Goal: Task Accomplishment & Management: Use online tool/utility

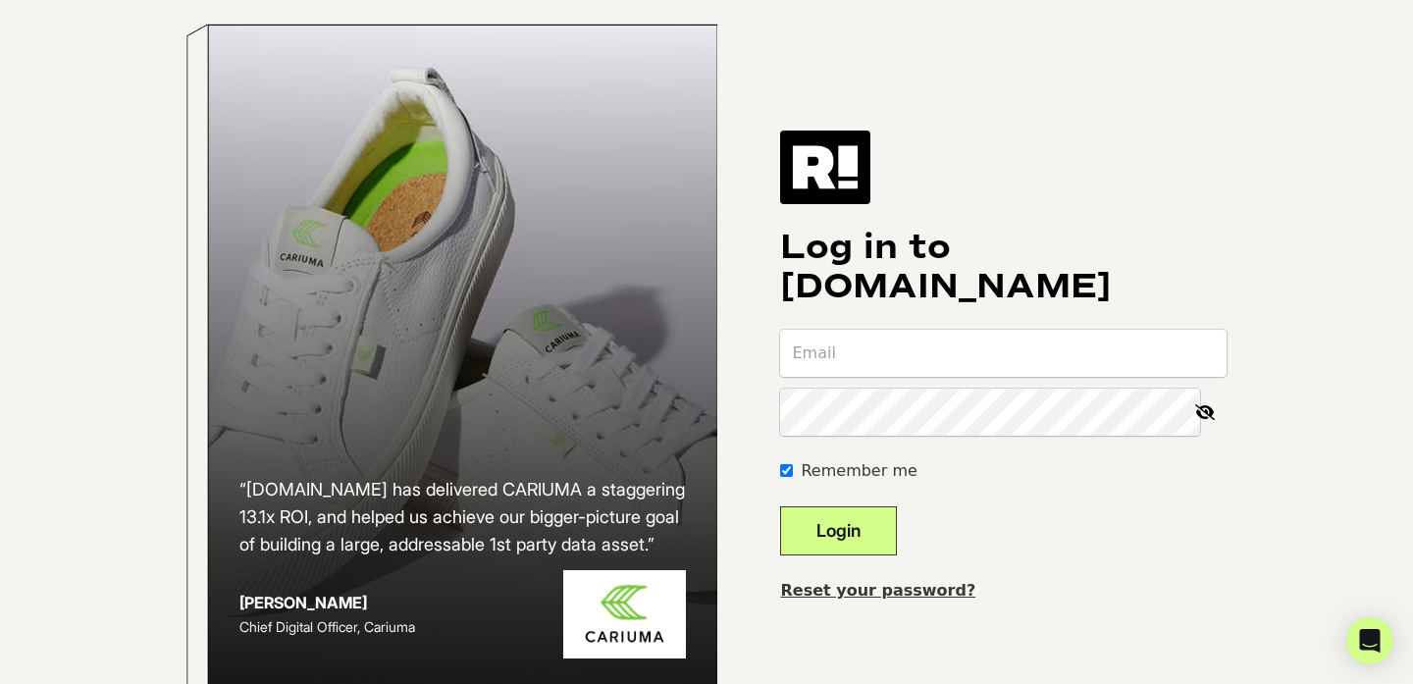
type input "[EMAIL_ADDRESS][PERSON_NAME][DOMAIN_NAME]"
click at [897, 530] on button "Login" at bounding box center [838, 530] width 117 height 49
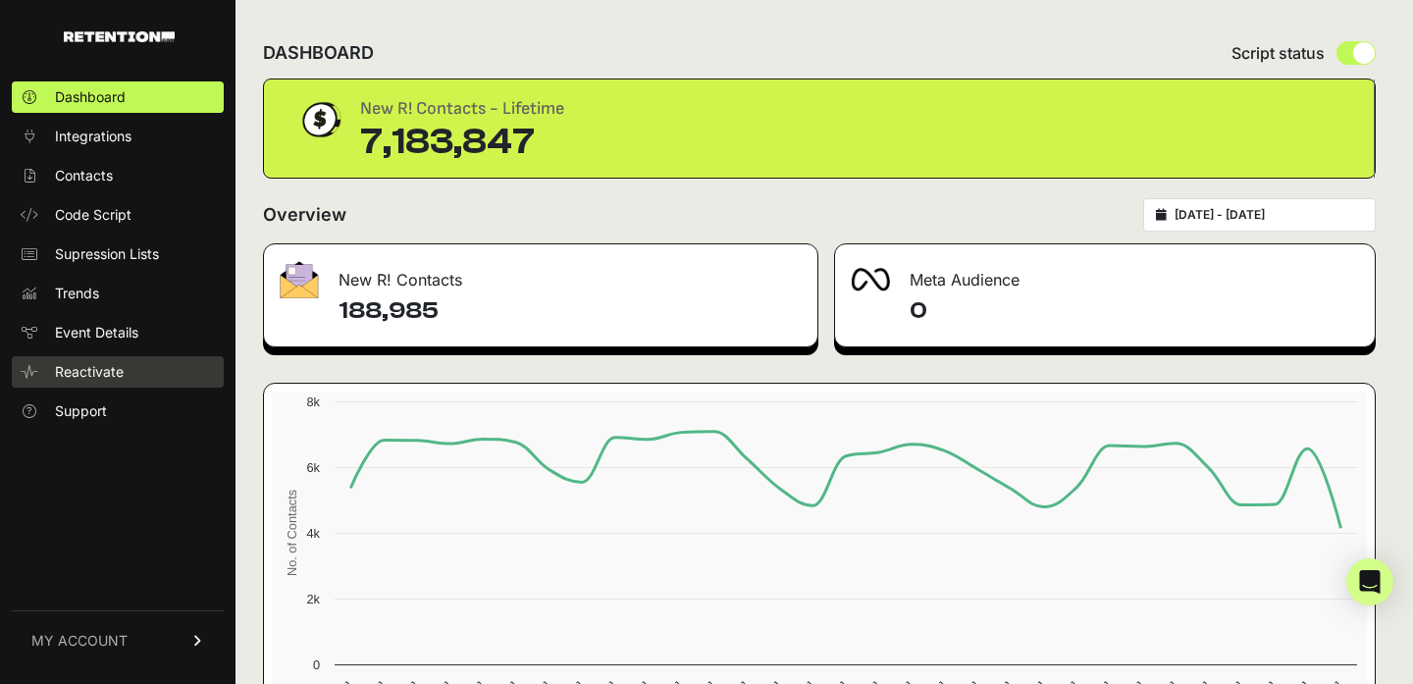
click at [143, 370] on link "Reactivate" at bounding box center [118, 371] width 212 height 31
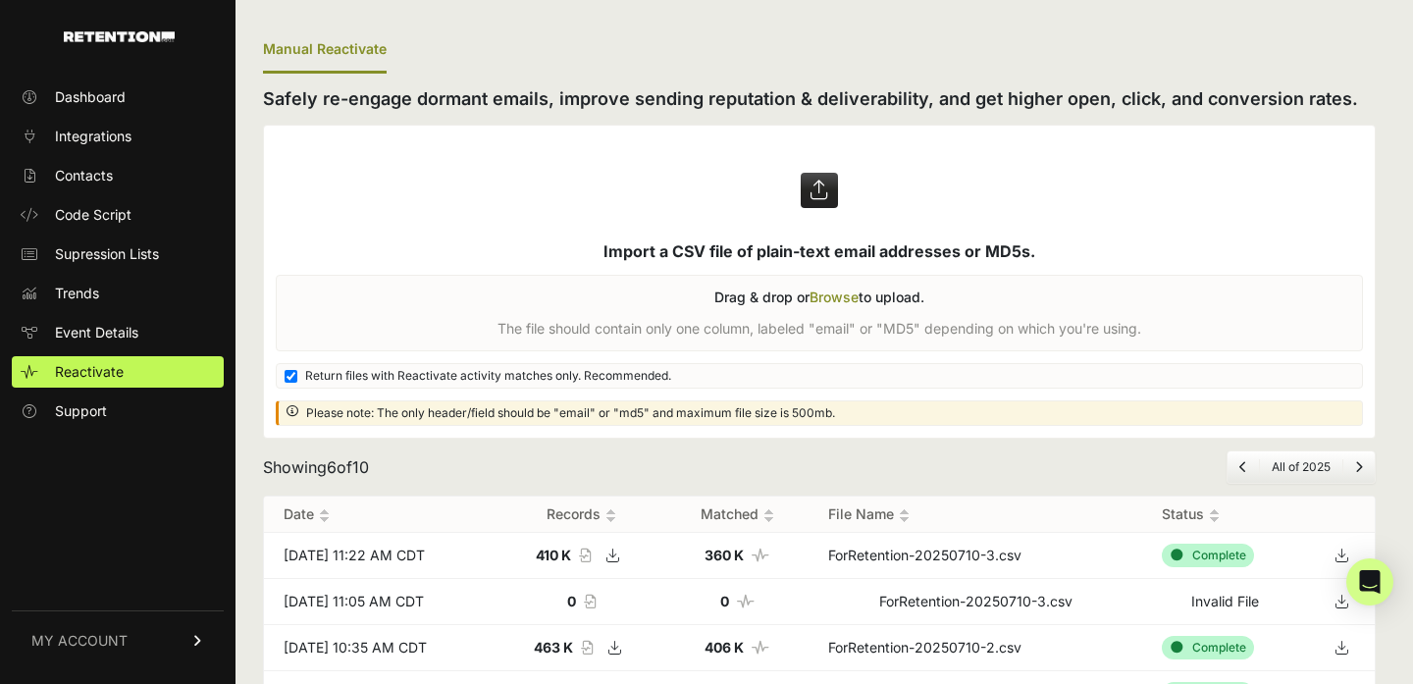
click at [840, 295] on label at bounding box center [819, 282] width 1111 height 312
click at [0, 0] on input "file" at bounding box center [0, 0] width 0 height 0
